Goal: Check status: Verify the current state of an ongoing process or item

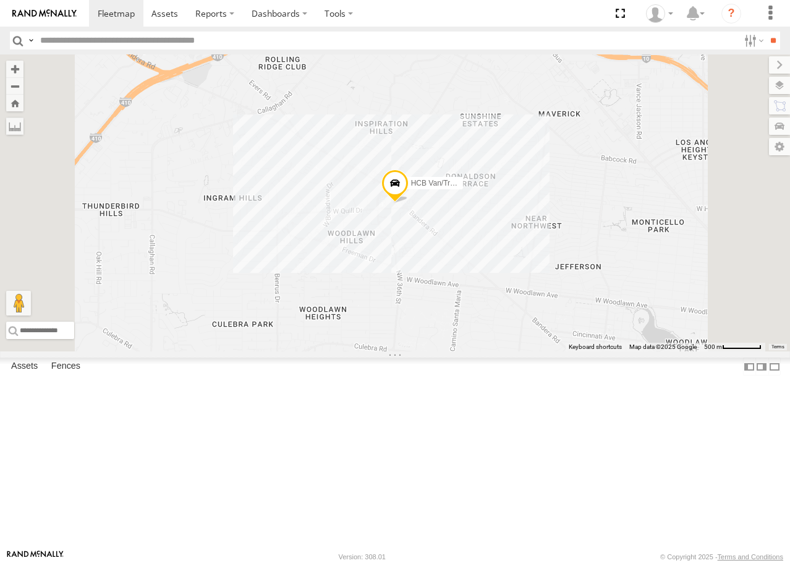
click at [0, 0] on div "All Assets" at bounding box center [0, 0] width 0 height 0
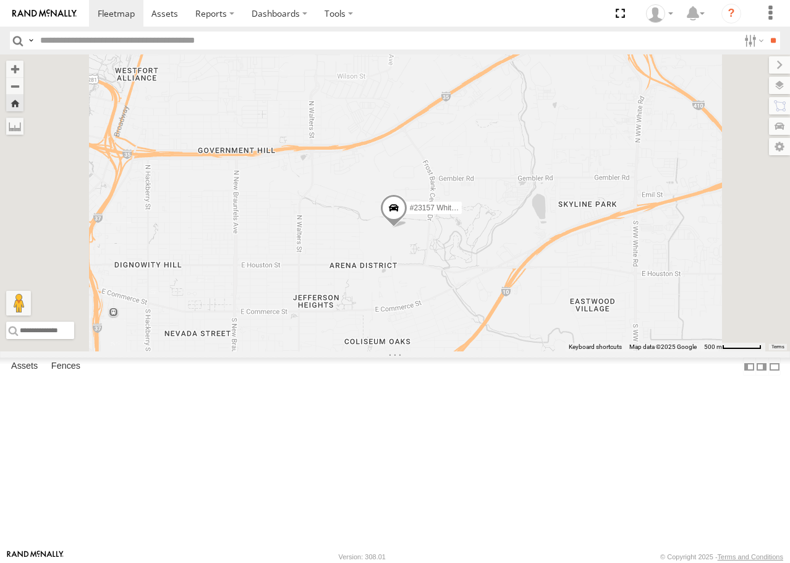
click at [0, 0] on div "#9116 (New Isuzu)" at bounding box center [0, 0] width 0 height 0
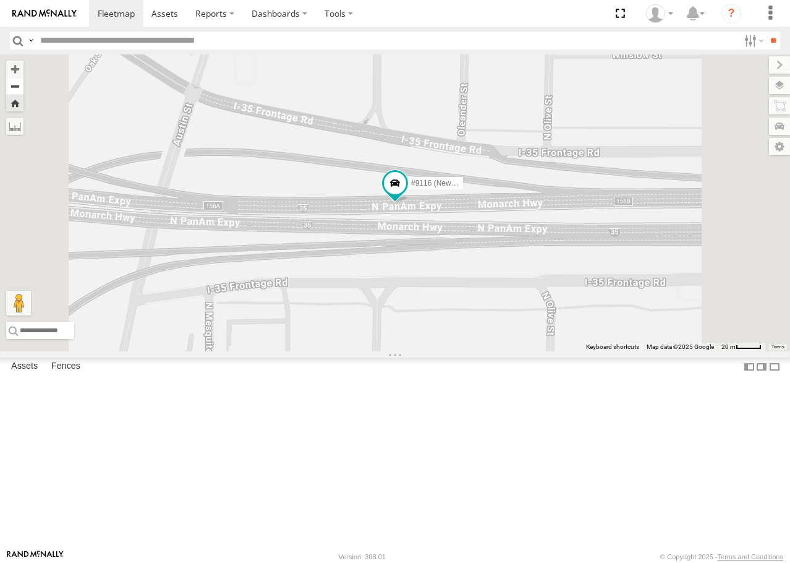
click at [23, 85] on button "Zoom out" at bounding box center [14, 85] width 17 height 17
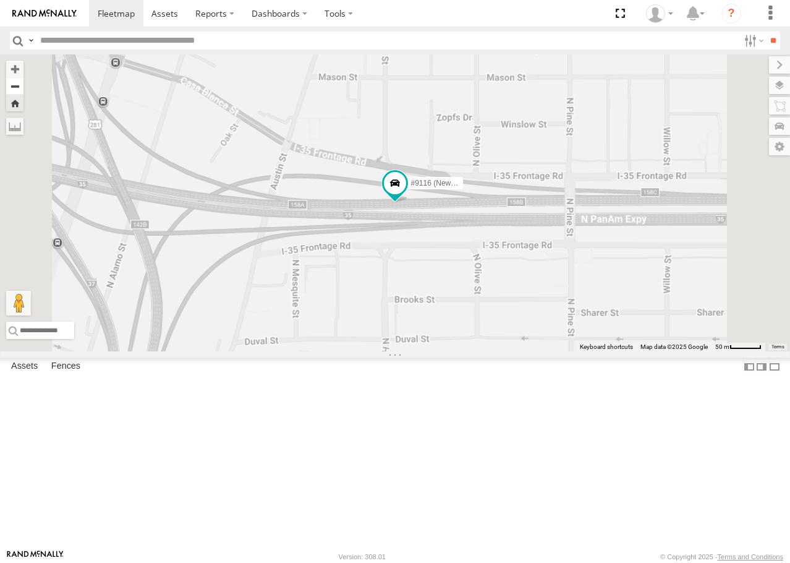
click at [23, 85] on button "Zoom out" at bounding box center [14, 85] width 17 height 17
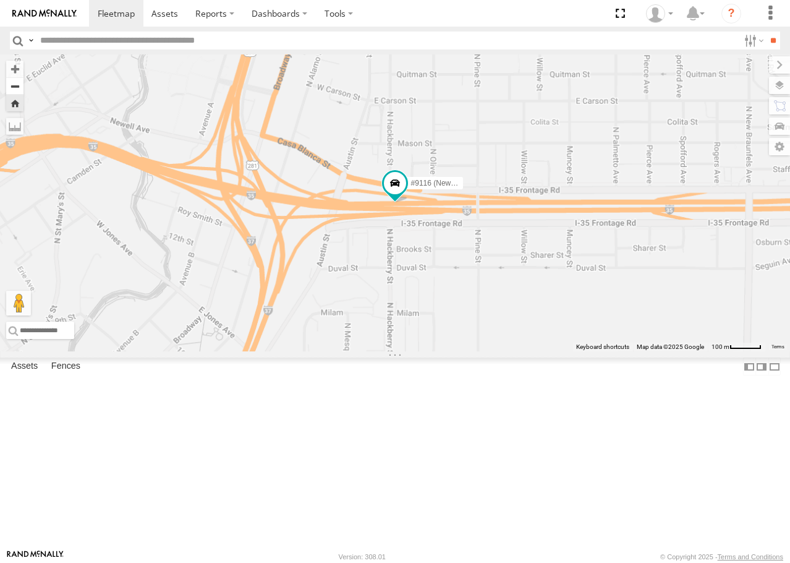
click at [23, 85] on button "Zoom out" at bounding box center [14, 85] width 17 height 17
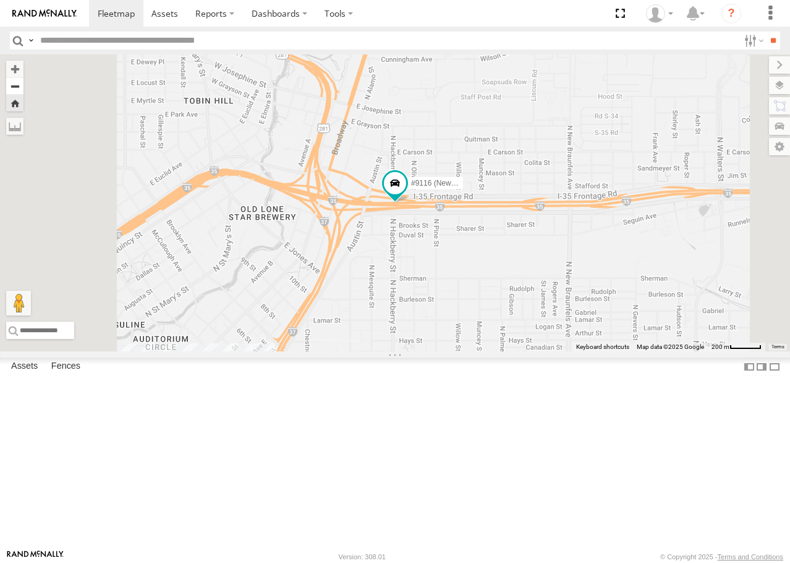
click at [23, 85] on button "Zoom out" at bounding box center [14, 85] width 17 height 17
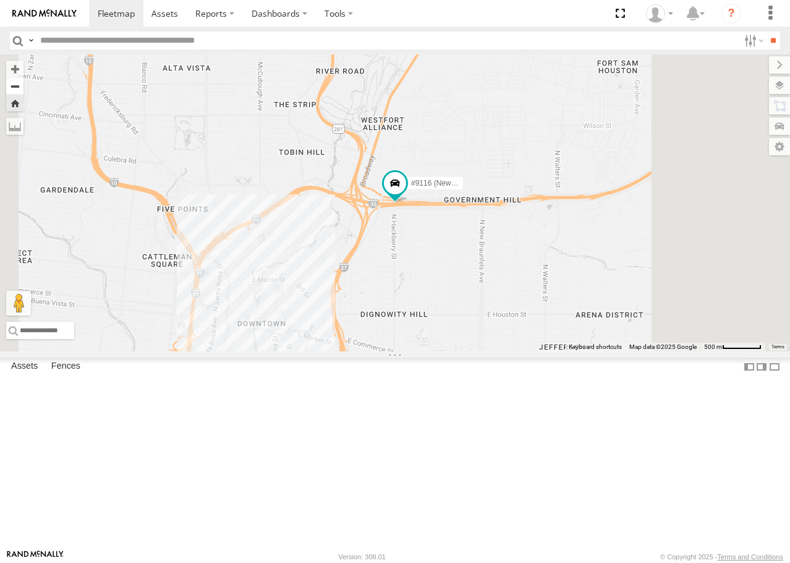
click at [23, 85] on button "Zoom out" at bounding box center [14, 85] width 17 height 17
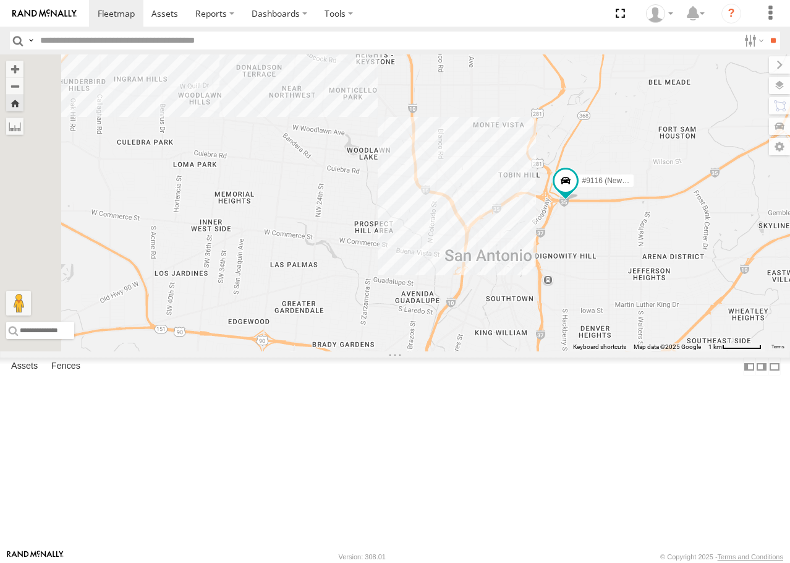
drag, startPoint x: 498, startPoint y: 389, endPoint x: 670, endPoint y: 387, distance: 171.9
click at [670, 351] on div "#9116 (New Isuzu)" at bounding box center [395, 202] width 790 height 297
click at [0, 0] on div "Large/Old Van / RBF0957" at bounding box center [0, 0] width 0 height 0
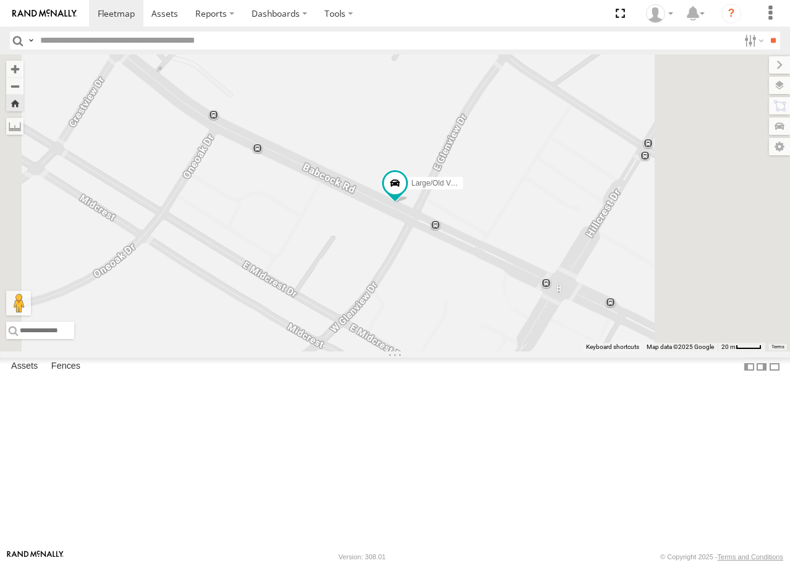
click at [0, 0] on div "All Assets" at bounding box center [0, 0] width 0 height 0
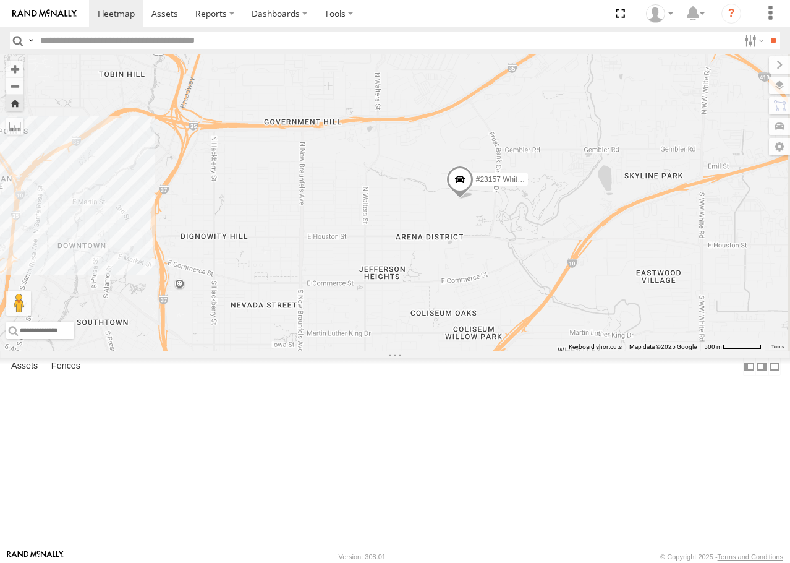
click at [0, 0] on div "#9131 Idealease / WHT2853" at bounding box center [0, 0] width 0 height 0
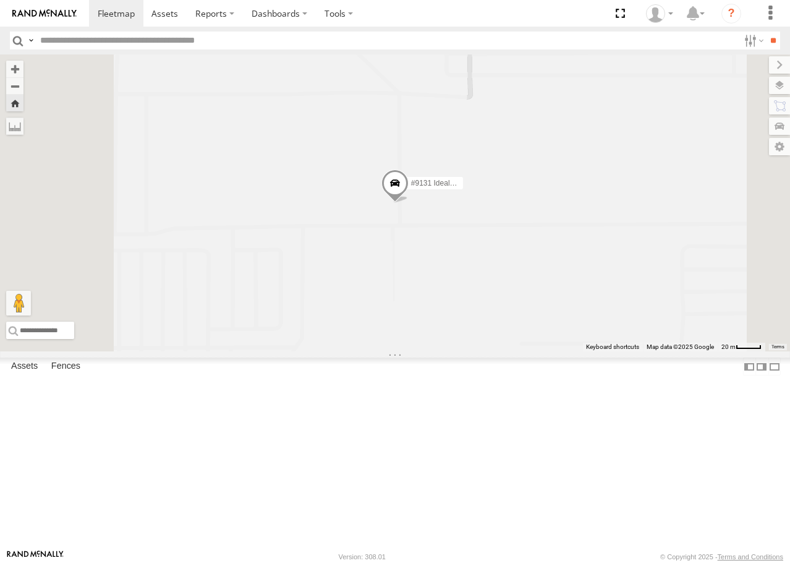
click at [0, 0] on div "All Assets" at bounding box center [0, 0] width 0 height 0
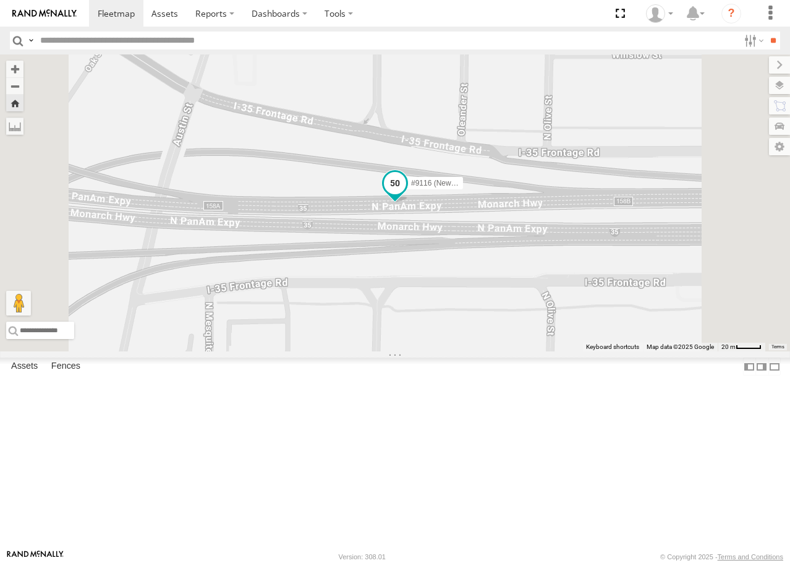
click at [406, 194] on span at bounding box center [395, 183] width 22 height 22
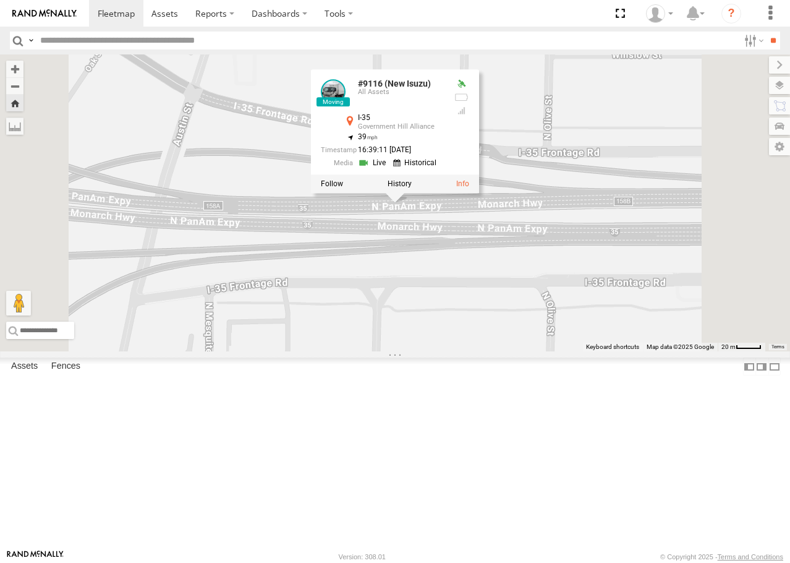
click at [390, 169] on link at bounding box center [374, 163] width 32 height 12
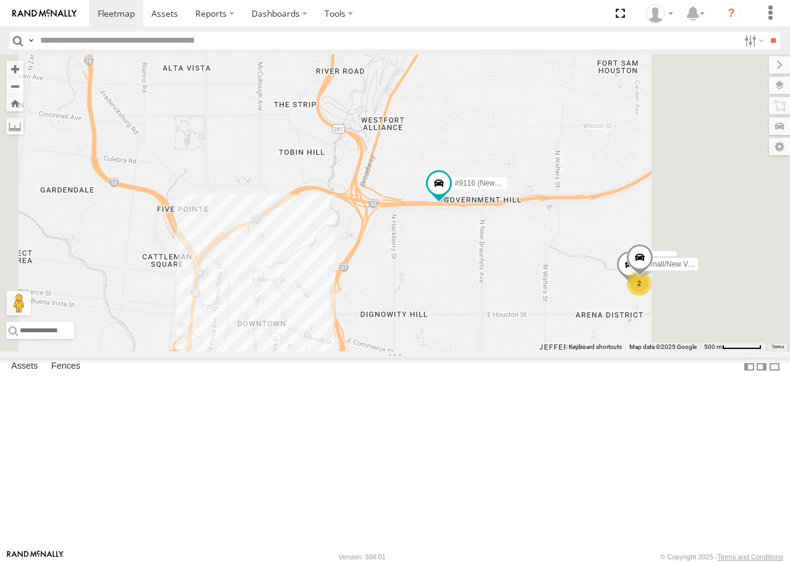
click at [0, 0] on div "#9116 (New Isuzu)" at bounding box center [0, 0] width 0 height 0
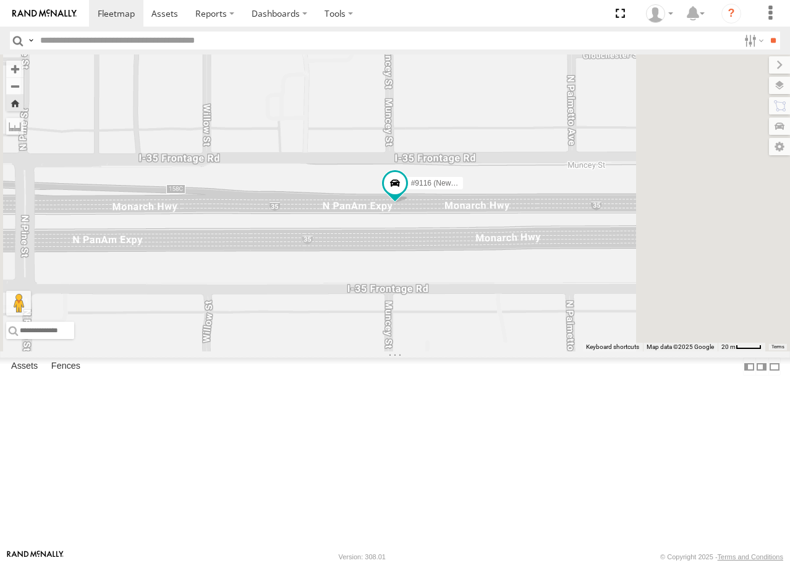
click at [0, 0] on link at bounding box center [0, 0] width 0 height 0
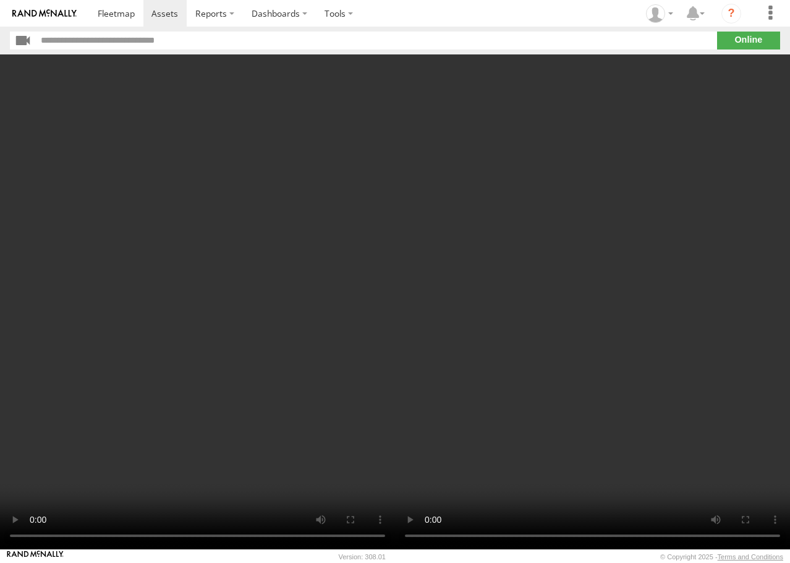
click at [470, 444] on video at bounding box center [592, 301] width 395 height 495
